Goal: Information Seeking & Learning: Learn about a topic

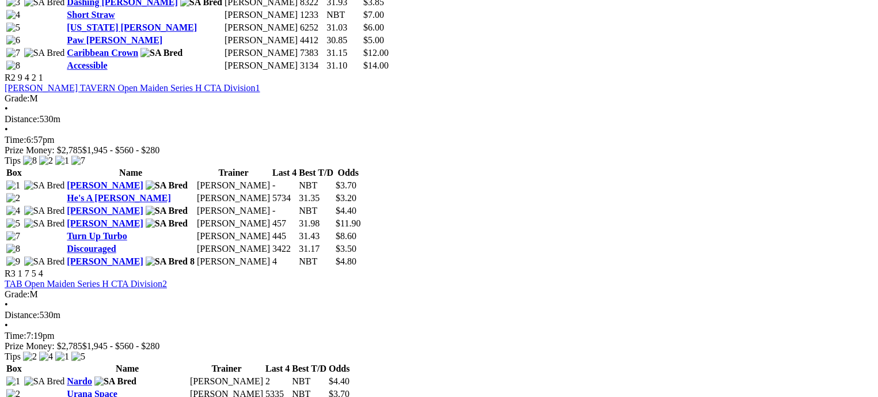
scroll to position [748, 0]
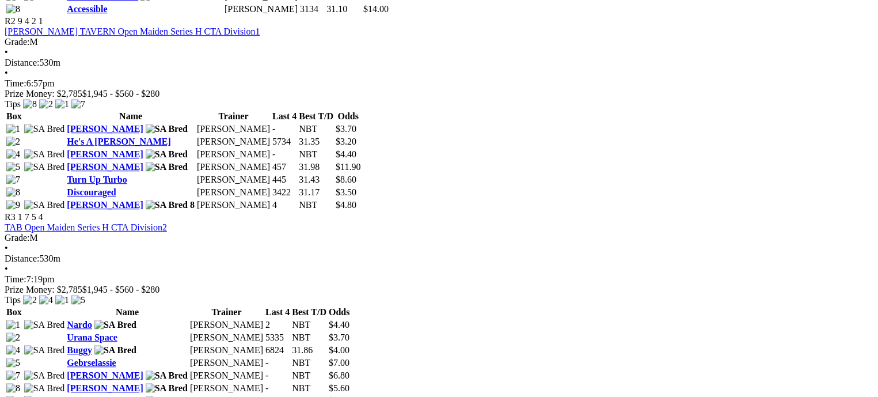
scroll to position [806, 0]
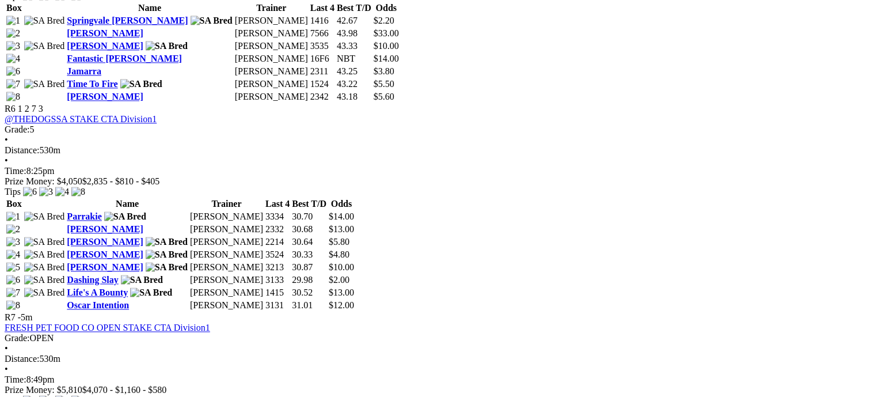
scroll to position [1497, 0]
